Goal: Transaction & Acquisition: Obtain resource

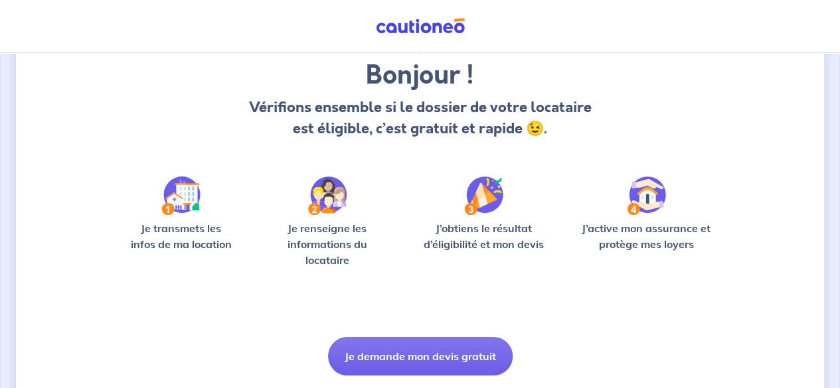
scroll to position [145, 0]
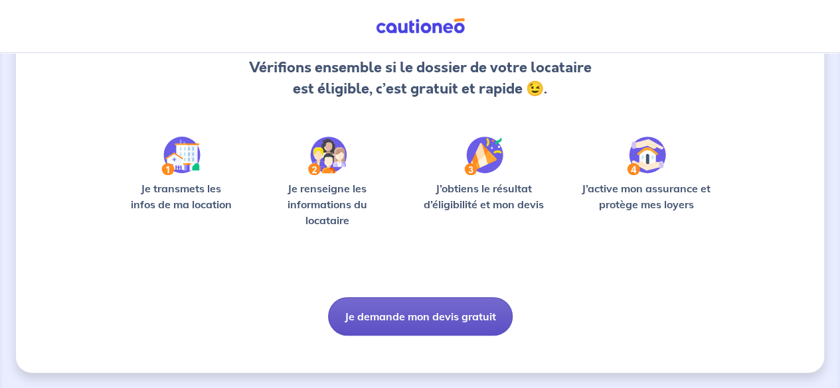
click at [426, 316] on button "Je demande mon devis gratuit" at bounding box center [420, 316] width 185 height 39
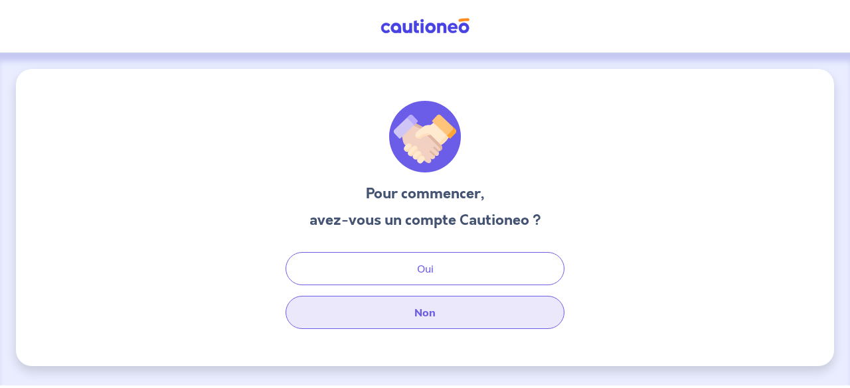
drag, startPoint x: 436, startPoint y: 312, endPoint x: 410, endPoint y: 302, distance: 27.7
drag, startPoint x: 410, startPoint y: 302, endPoint x: 388, endPoint y: 327, distance: 33.4
click at [388, 327] on button "Non" at bounding box center [425, 312] width 279 height 33
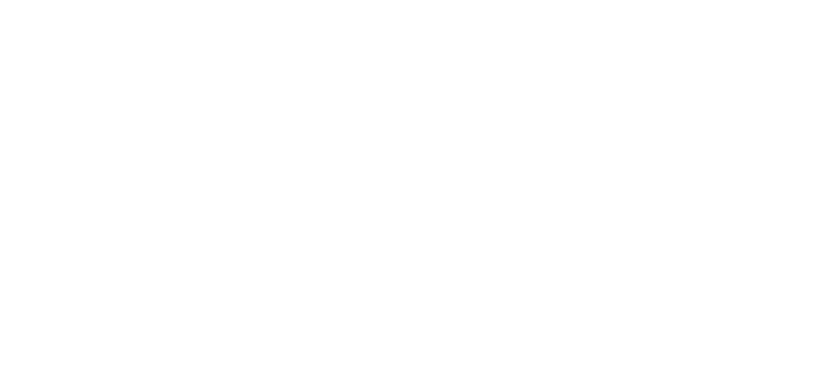
select select "FR"
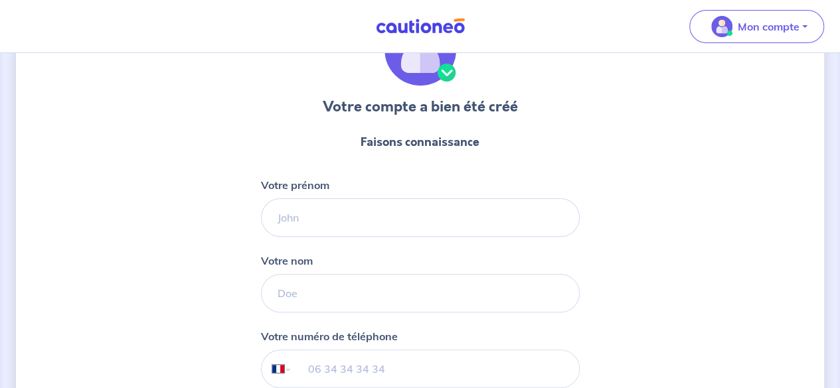
scroll to position [52, 0]
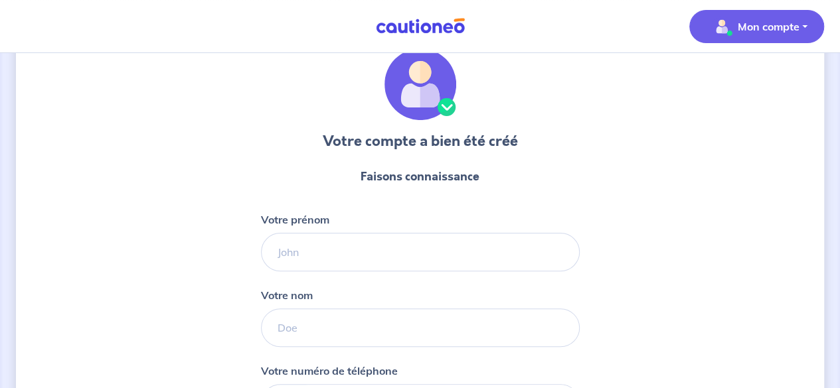
click at [791, 18] on span "Mon compte" at bounding box center [753, 26] width 94 height 21
click at [552, 192] on form "Faisons connaissance Votre prénom Votre nom Votre numéro de téléphone Internati…" at bounding box center [420, 338] width 319 height 363
